Goal: Task Accomplishment & Management: Complete application form

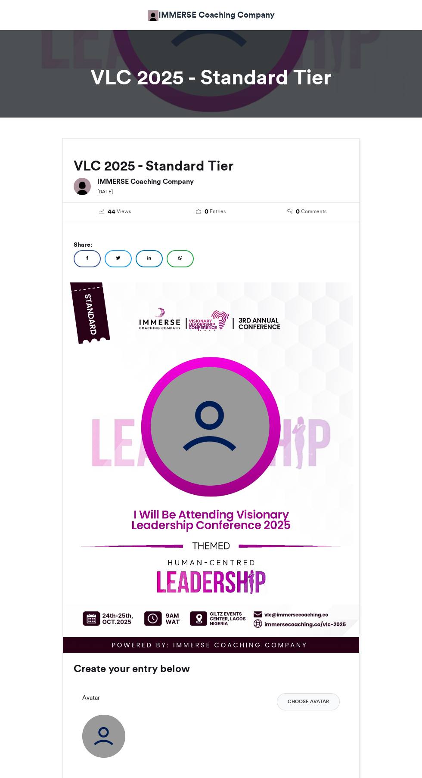
click at [222, 445] on img at bounding box center [210, 426] width 119 height 119
click at [228, 426] on img at bounding box center [210, 426] width 119 height 119
click at [322, 705] on button "Choose Avatar" at bounding box center [308, 701] width 63 height 17
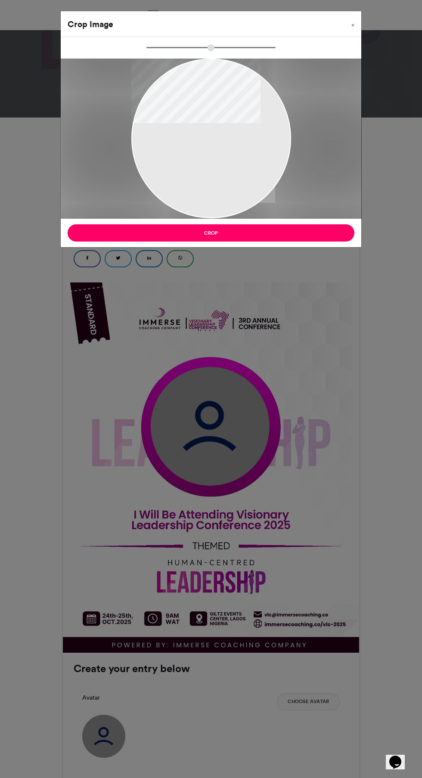
type input "******"
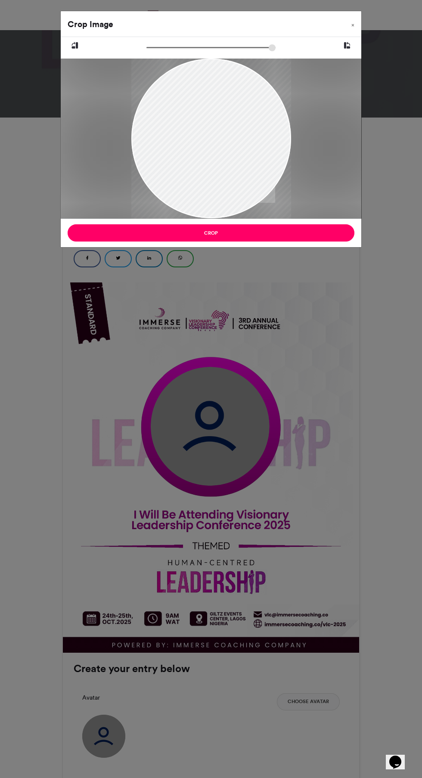
click at [260, 241] on button "Crop" at bounding box center [211, 232] width 287 height 17
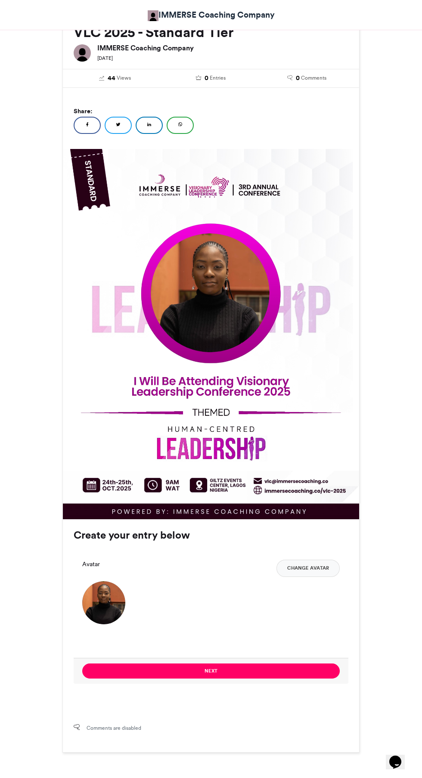
scroll to position [136, 0]
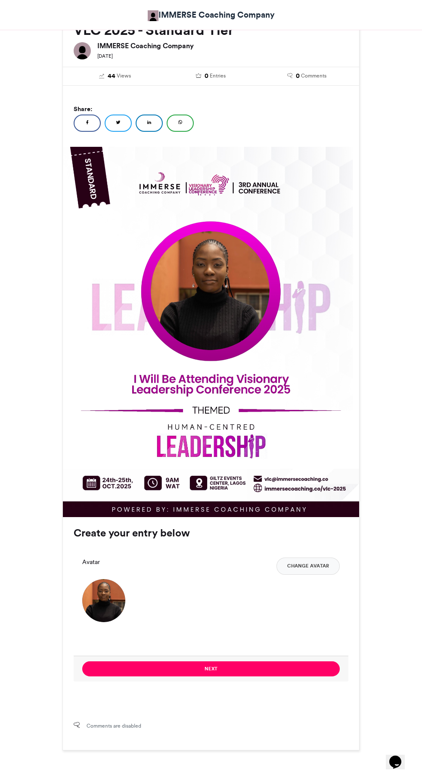
click at [307, 668] on button "Next" at bounding box center [211, 669] width 258 height 15
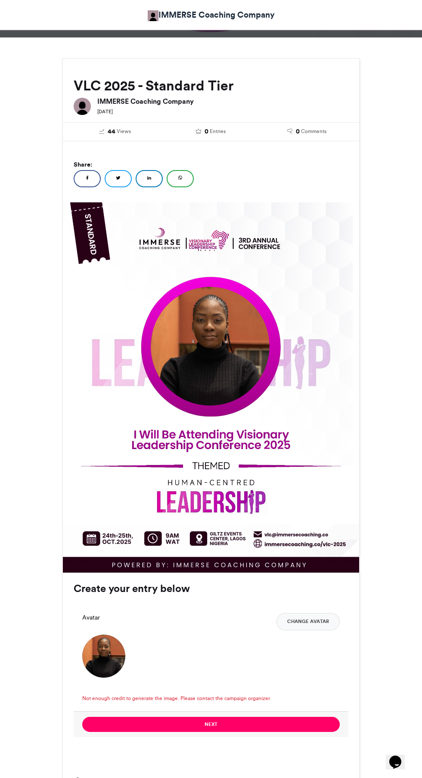
scroll to position [0, 0]
